Goal: Task Accomplishment & Management: Complete application form

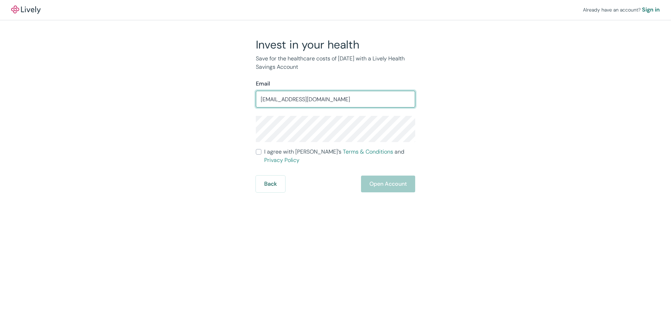
type input "[EMAIL_ADDRESS][DOMAIN_NAME]"
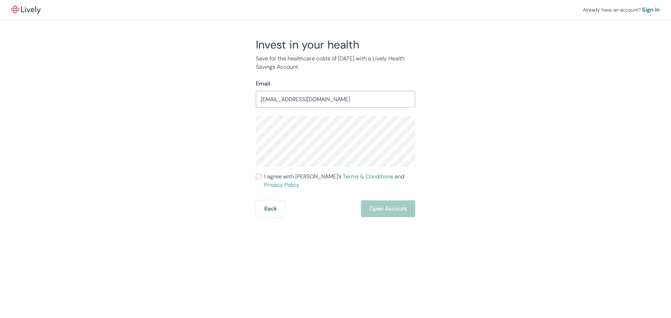
click at [261, 176] on input "I agree with Lively’s Terms & Conditions and Privacy Policy" at bounding box center [259, 177] width 6 height 6
checkbox input "true"
click at [382, 204] on button "Open Account" at bounding box center [388, 209] width 54 height 17
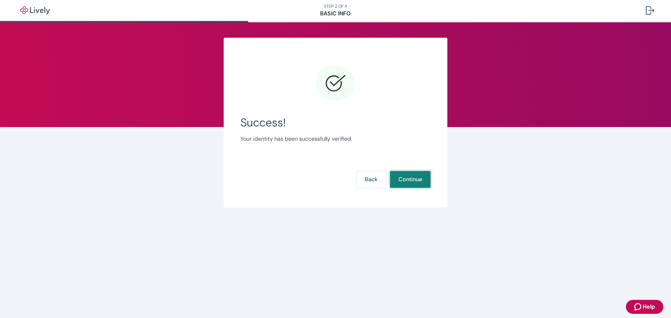
click at [406, 180] on button "Continue" at bounding box center [410, 179] width 41 height 17
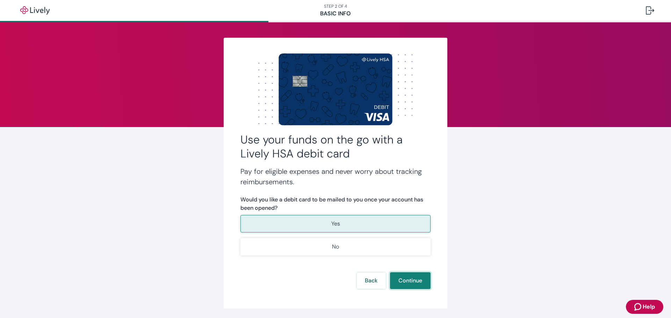
click at [415, 284] on button "Continue" at bounding box center [410, 281] width 41 height 17
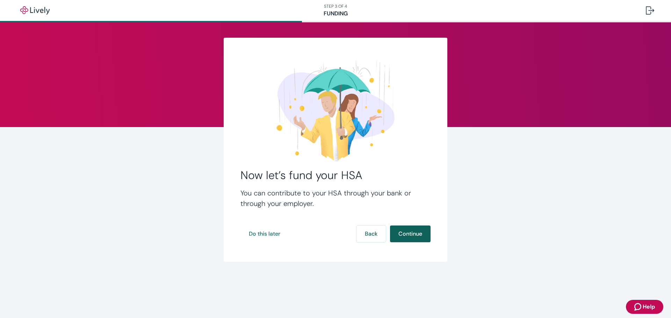
click at [418, 235] on button "Continue" at bounding box center [410, 234] width 41 height 17
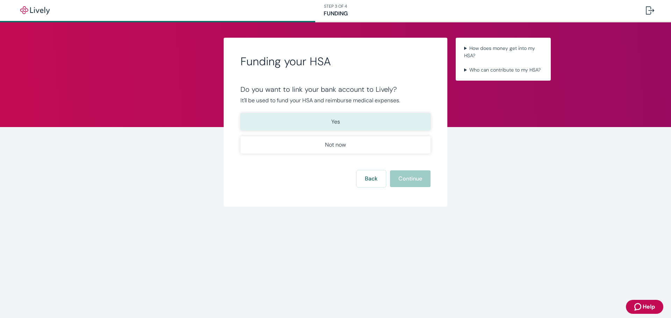
click at [386, 127] on button "Yes" at bounding box center [336, 121] width 190 height 17
click at [423, 181] on button "Continue" at bounding box center [410, 179] width 41 height 17
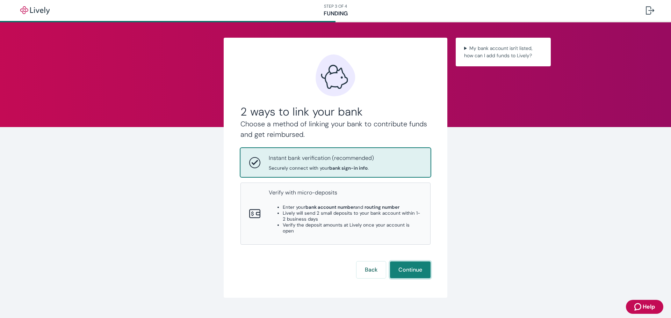
click at [414, 262] on button "Continue" at bounding box center [410, 270] width 41 height 17
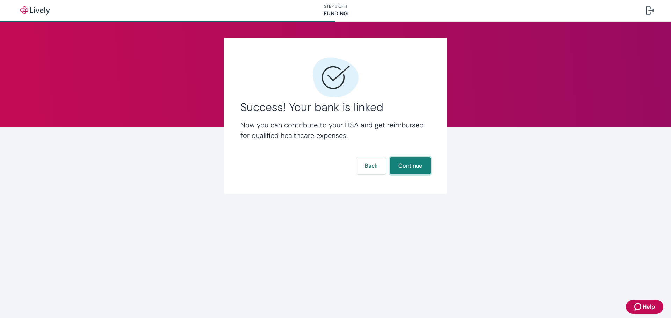
click at [403, 165] on button "Continue" at bounding box center [410, 166] width 41 height 17
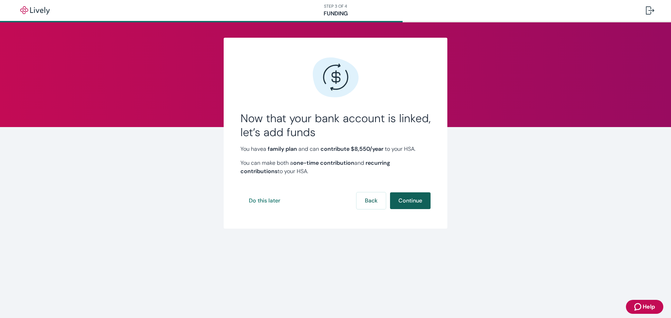
click at [415, 203] on button "Continue" at bounding box center [410, 201] width 41 height 17
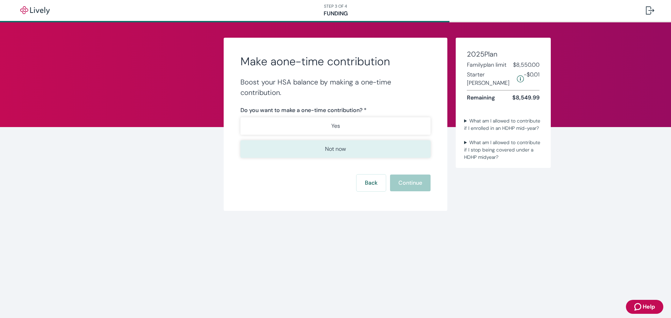
click at [336, 146] on p "Not now" at bounding box center [335, 149] width 21 height 8
click at [404, 182] on button "Continue" at bounding box center [410, 183] width 41 height 17
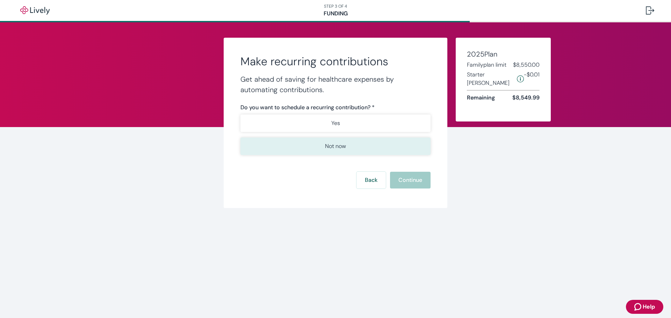
click at [335, 145] on p "Not now" at bounding box center [335, 146] width 21 height 8
click at [409, 180] on button "Continue" at bounding box center [410, 180] width 41 height 17
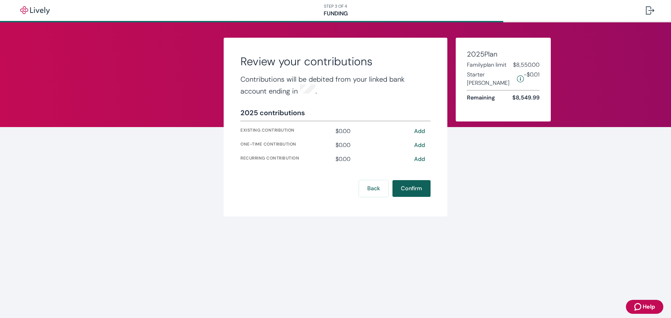
click at [418, 188] on button "Confirm" at bounding box center [412, 188] width 38 height 17
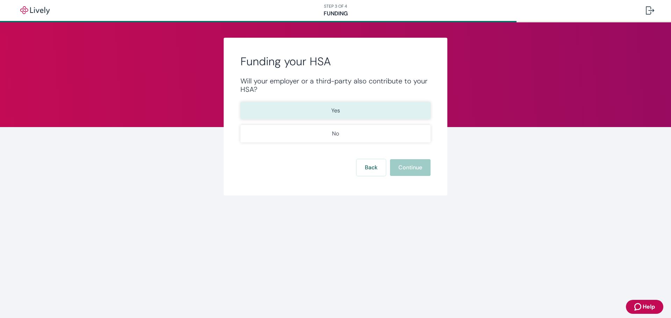
click at [363, 108] on button "Yes" at bounding box center [336, 110] width 190 height 17
click at [400, 168] on button "Continue" at bounding box center [410, 167] width 41 height 17
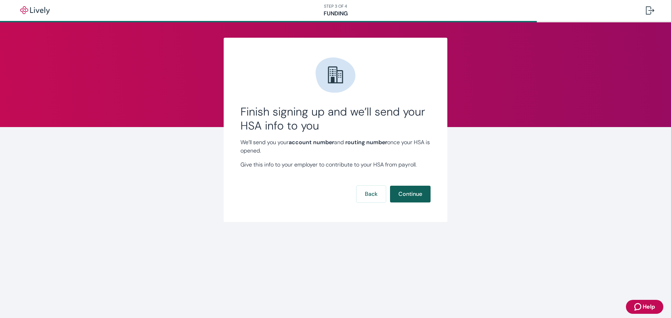
click at [417, 190] on button "Continue" at bounding box center [410, 194] width 41 height 17
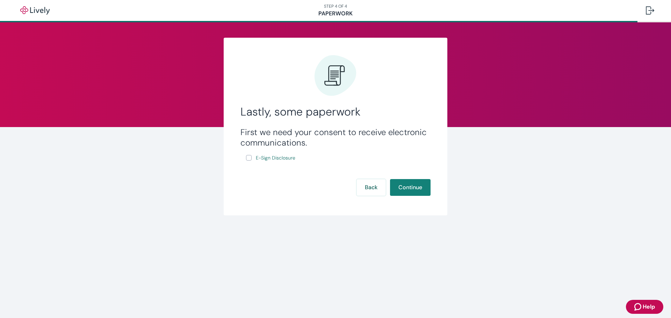
click at [249, 158] on input "E-Sign Disclosure" at bounding box center [249, 158] width 6 height 6
checkbox input "true"
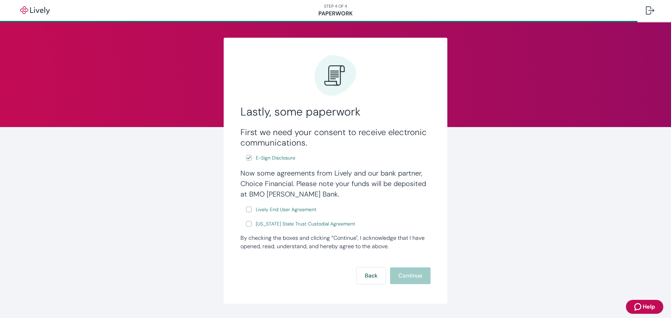
click at [248, 210] on input "Lively End User Agreement" at bounding box center [249, 210] width 6 height 6
checkbox input "true"
click at [249, 224] on label "[US_STATE] State Trust Custodial Agreement" at bounding box center [301, 224] width 110 height 9
click at [249, 224] on input "[US_STATE] State Trust Custodial Agreement" at bounding box center [249, 224] width 6 height 6
checkbox input "true"
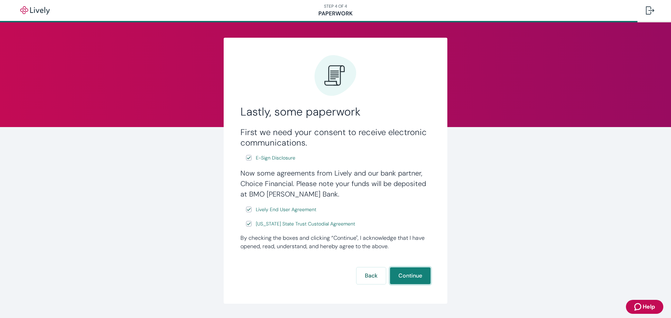
click at [417, 277] on button "Continue" at bounding box center [410, 276] width 41 height 17
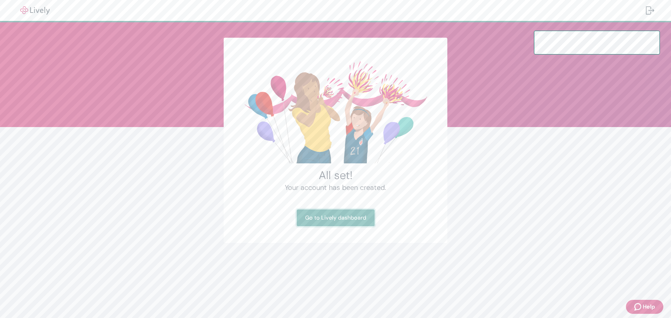
click at [360, 217] on link "Go to Lively dashboard" at bounding box center [336, 218] width 78 height 17
